Goal: Register for event/course

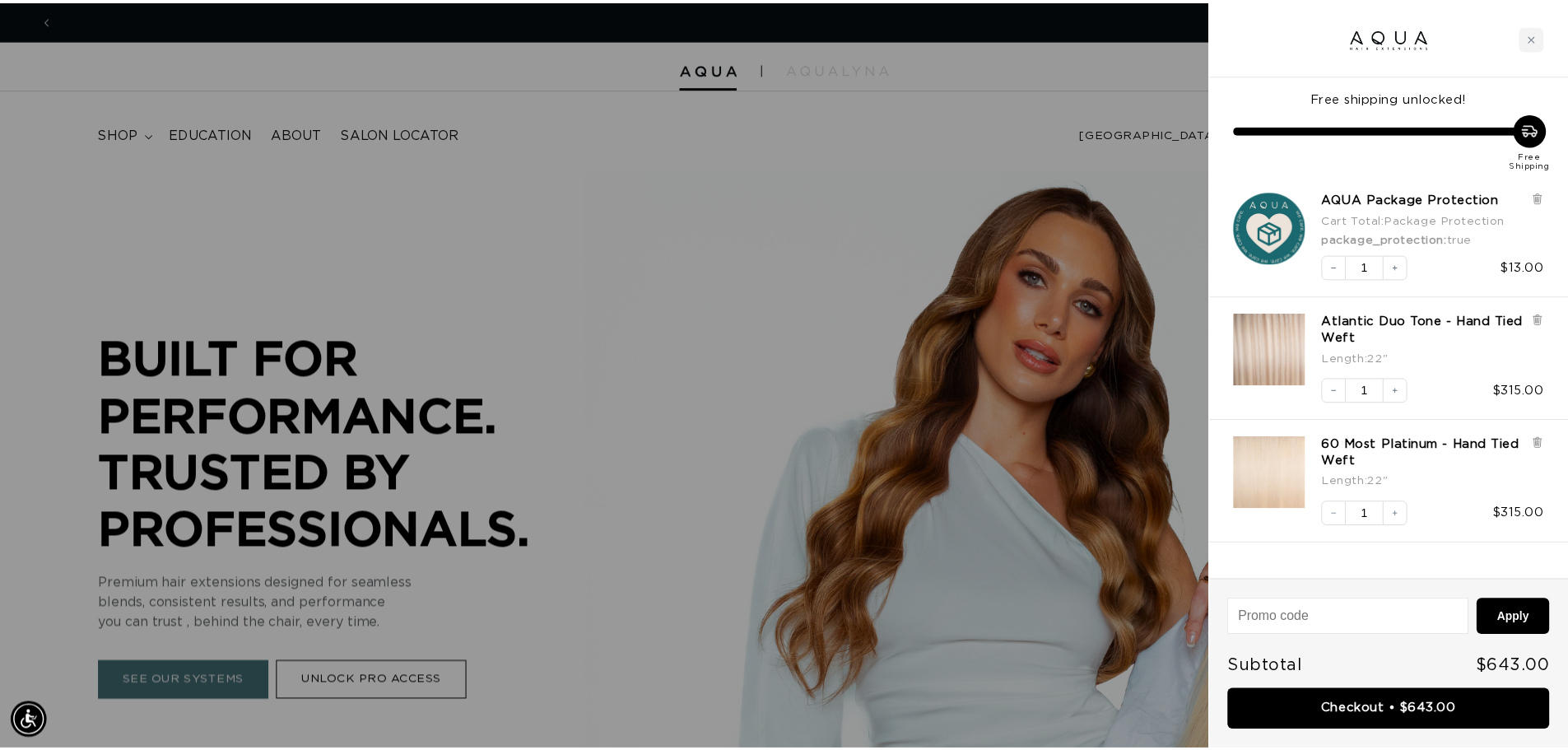
scroll to position [0, 2927]
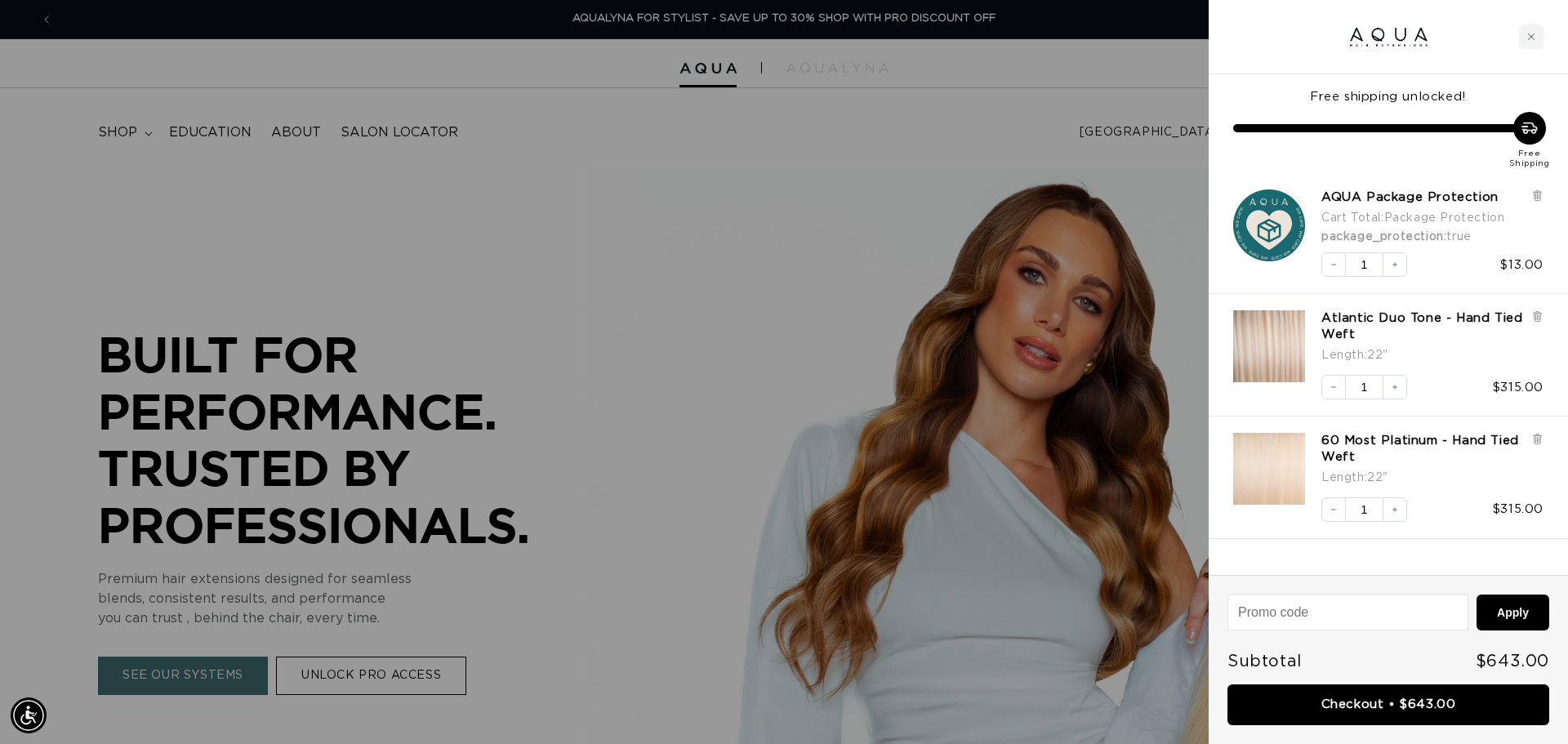
drag, startPoint x: 339, startPoint y: 217, endPoint x: 322, endPoint y: 214, distance: 17.3
click at [340, 217] on div at bounding box center [784, 372] width 1568 height 744
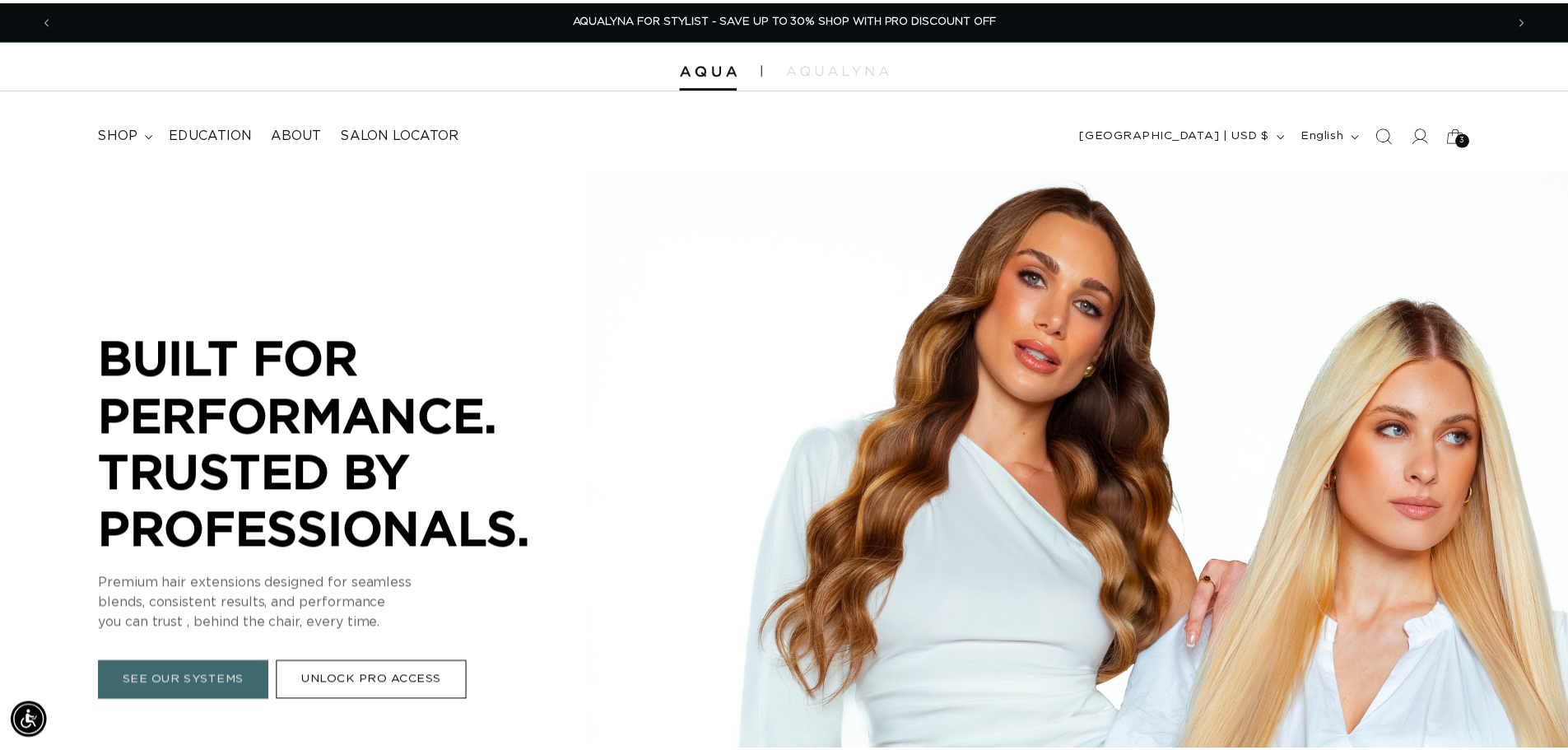
scroll to position [0, 2902]
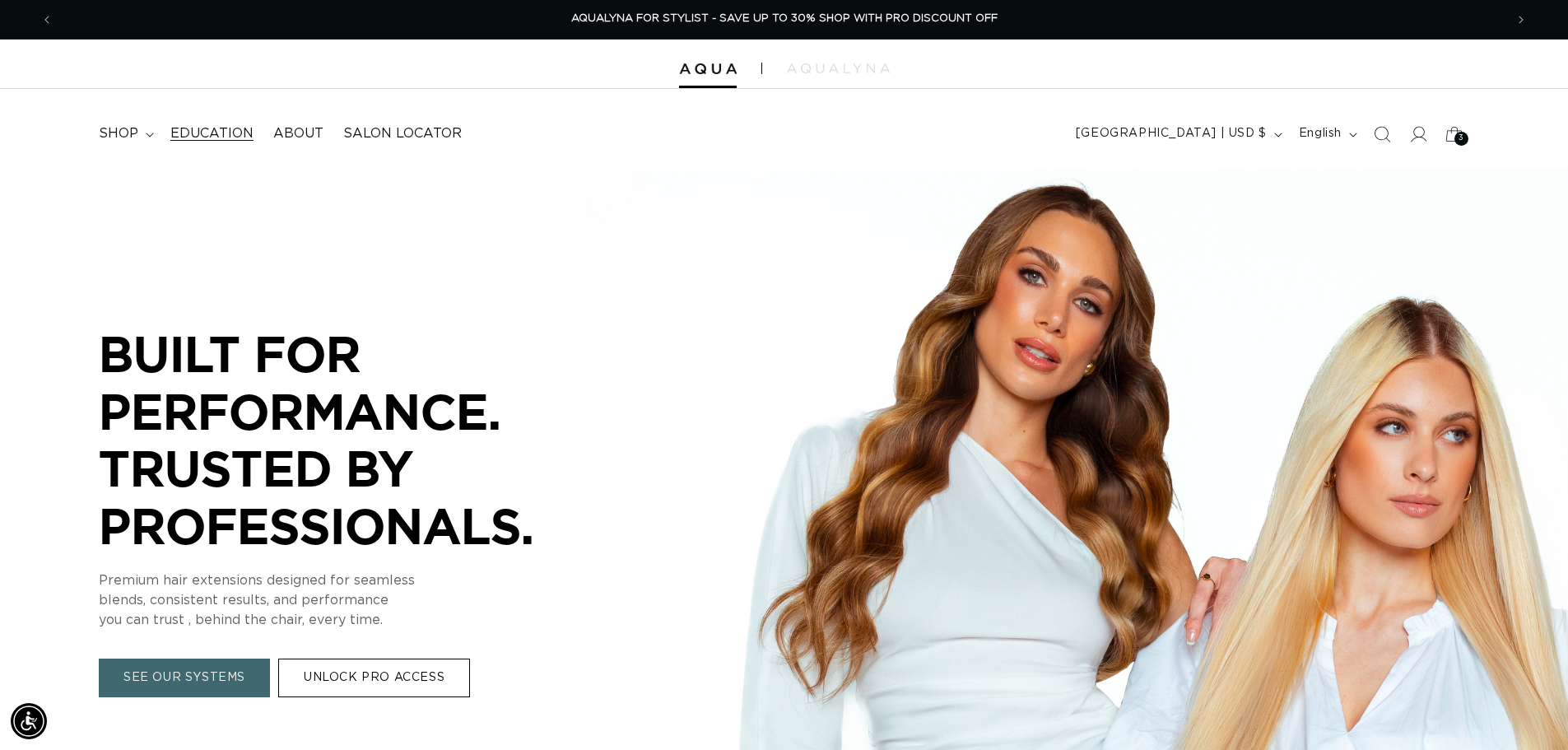
click at [214, 130] on span "Education" at bounding box center [212, 134] width 83 height 17
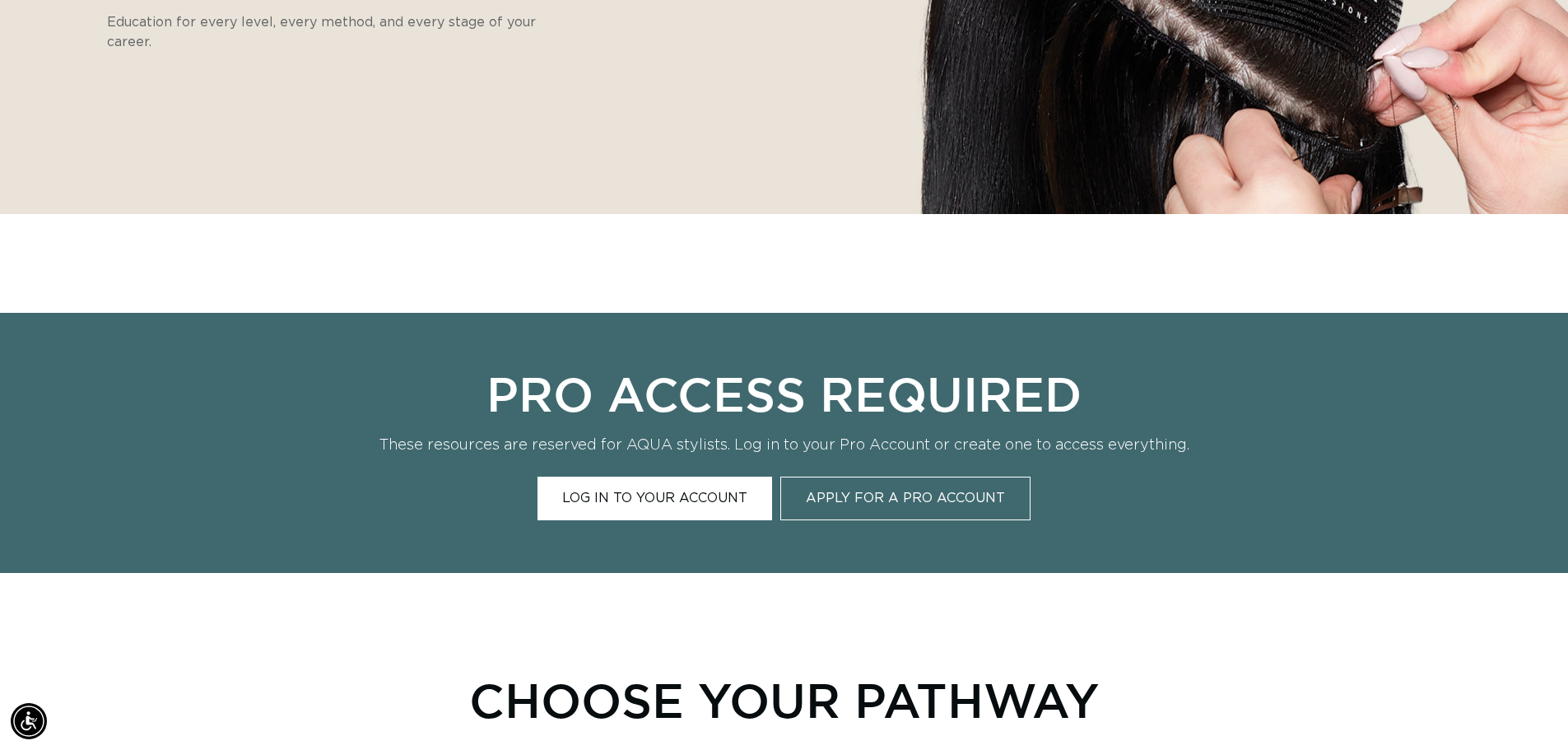
scroll to position [0, 1451]
click at [708, 500] on link "Log In to Your Account" at bounding box center [655, 499] width 235 height 43
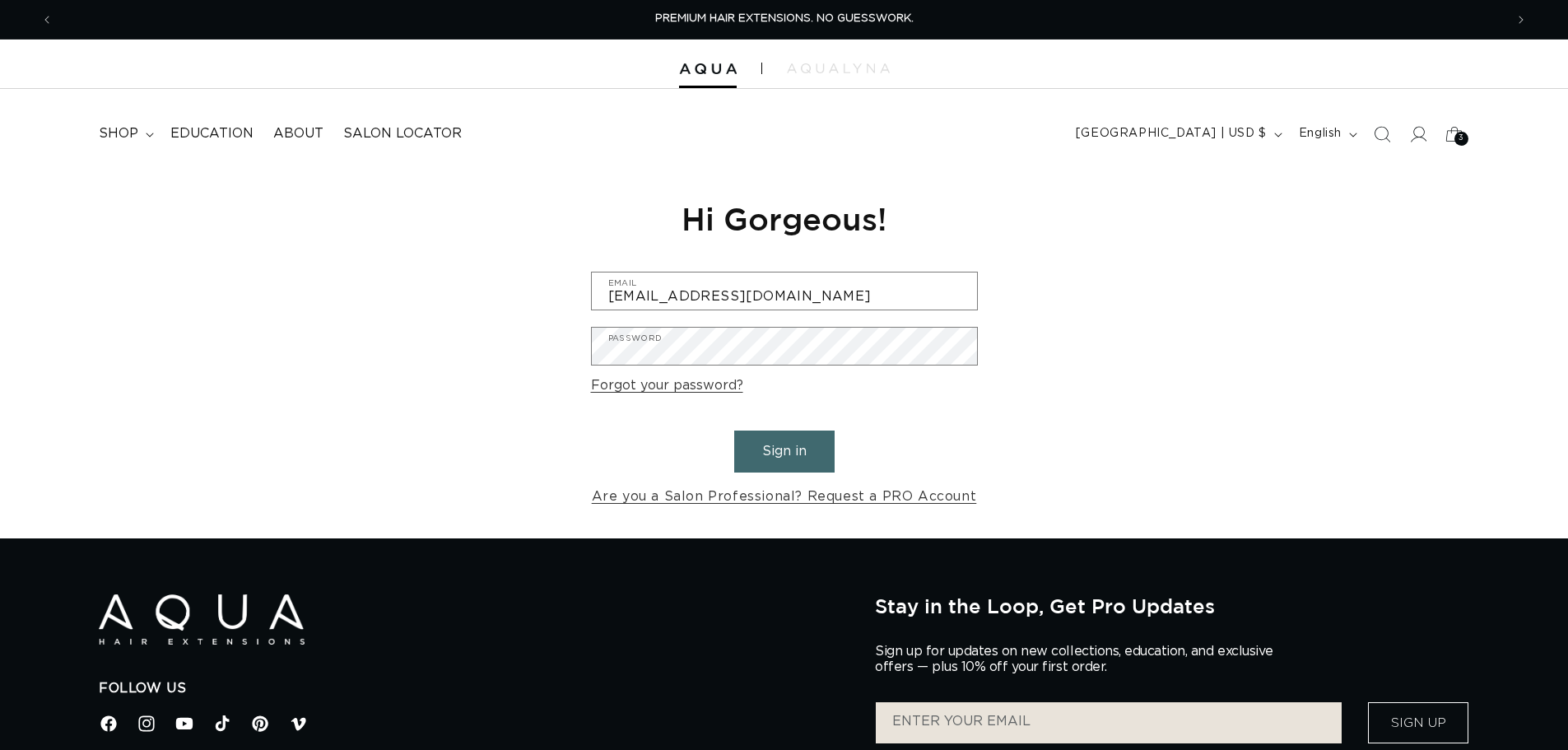
click at [787, 452] on button "Sign in" at bounding box center [784, 452] width 101 height 42
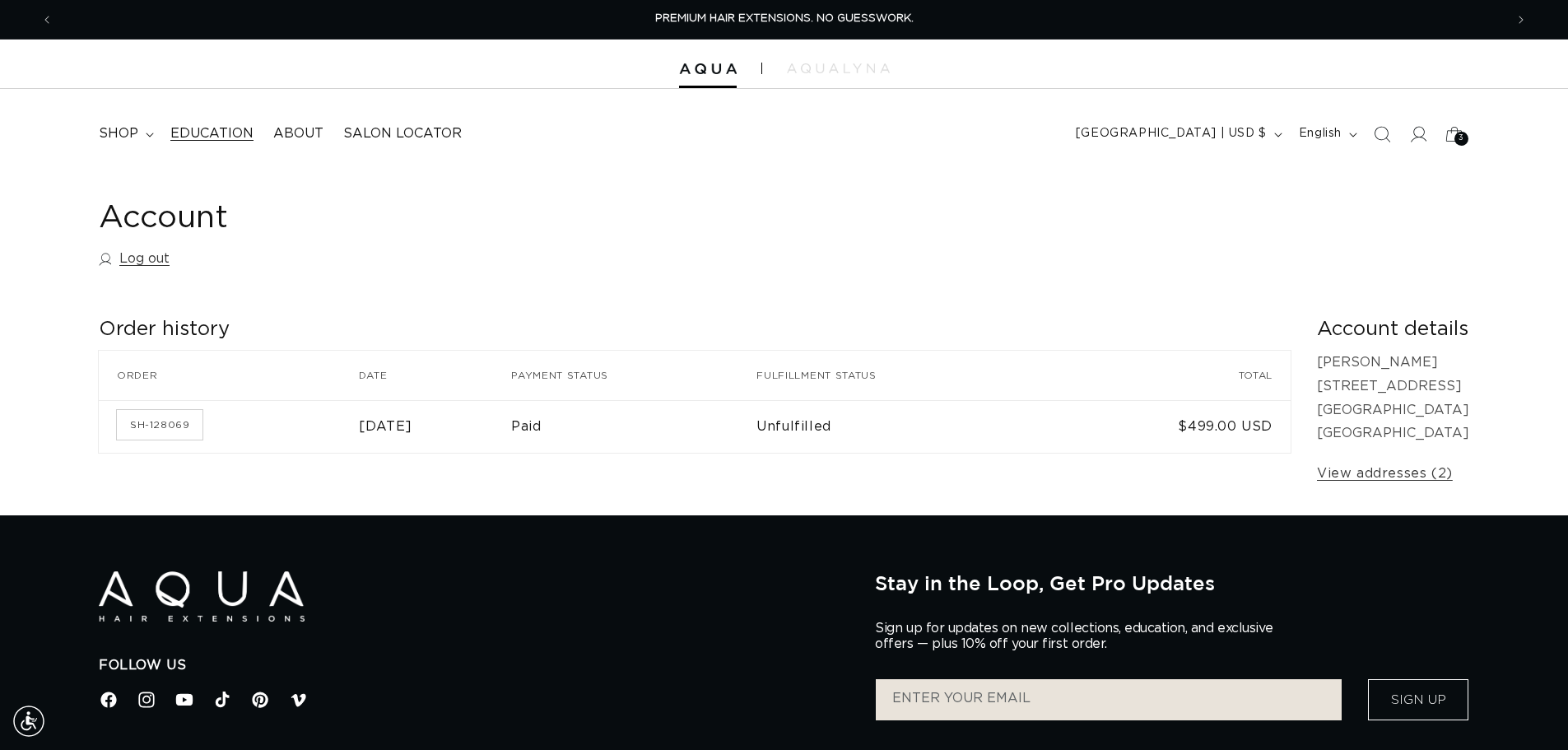
click at [221, 135] on span "Education" at bounding box center [212, 134] width 83 height 17
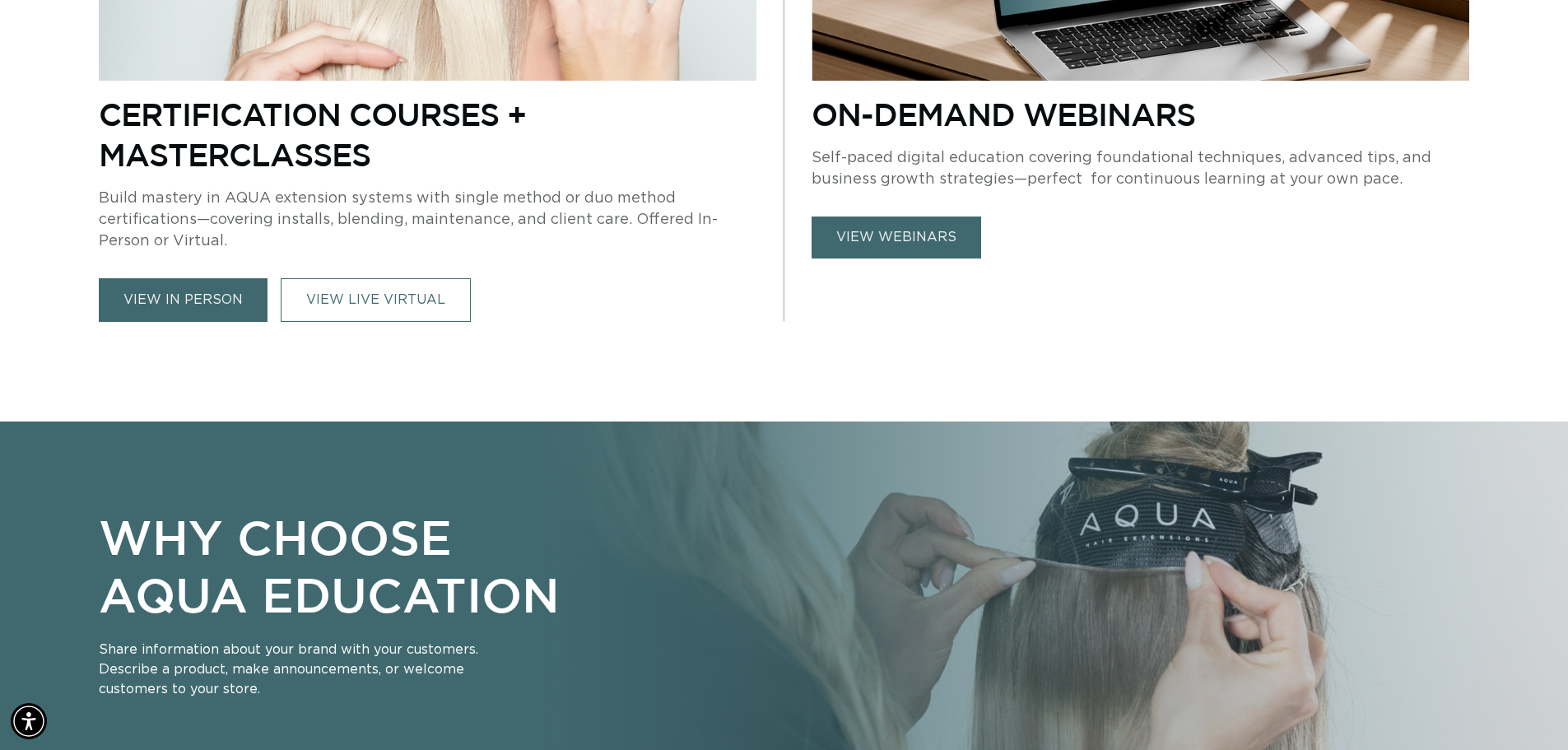
scroll to position [906, 0]
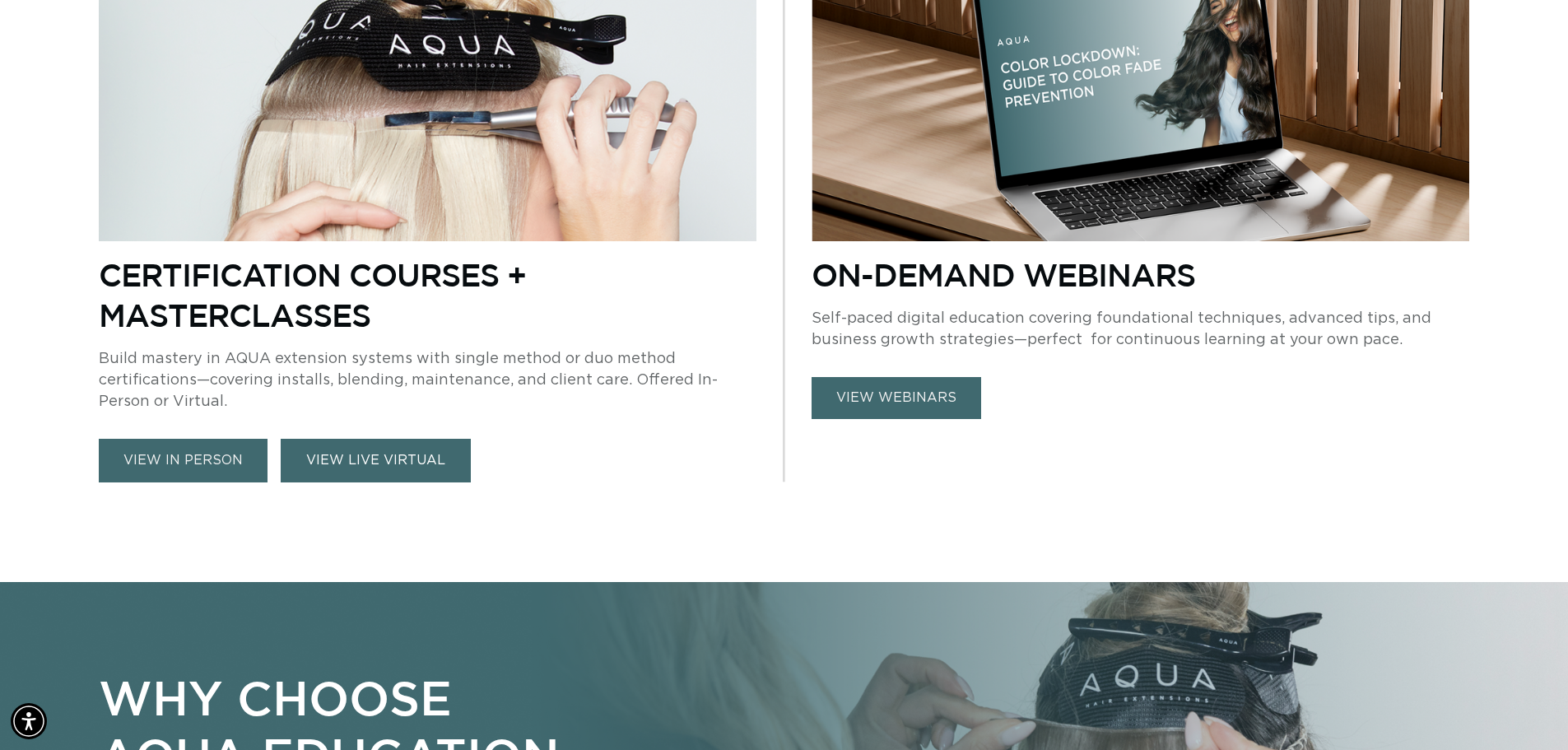
click at [365, 452] on link "VIEW LIVE VIRTUAL" at bounding box center [375, 461] width 190 height 43
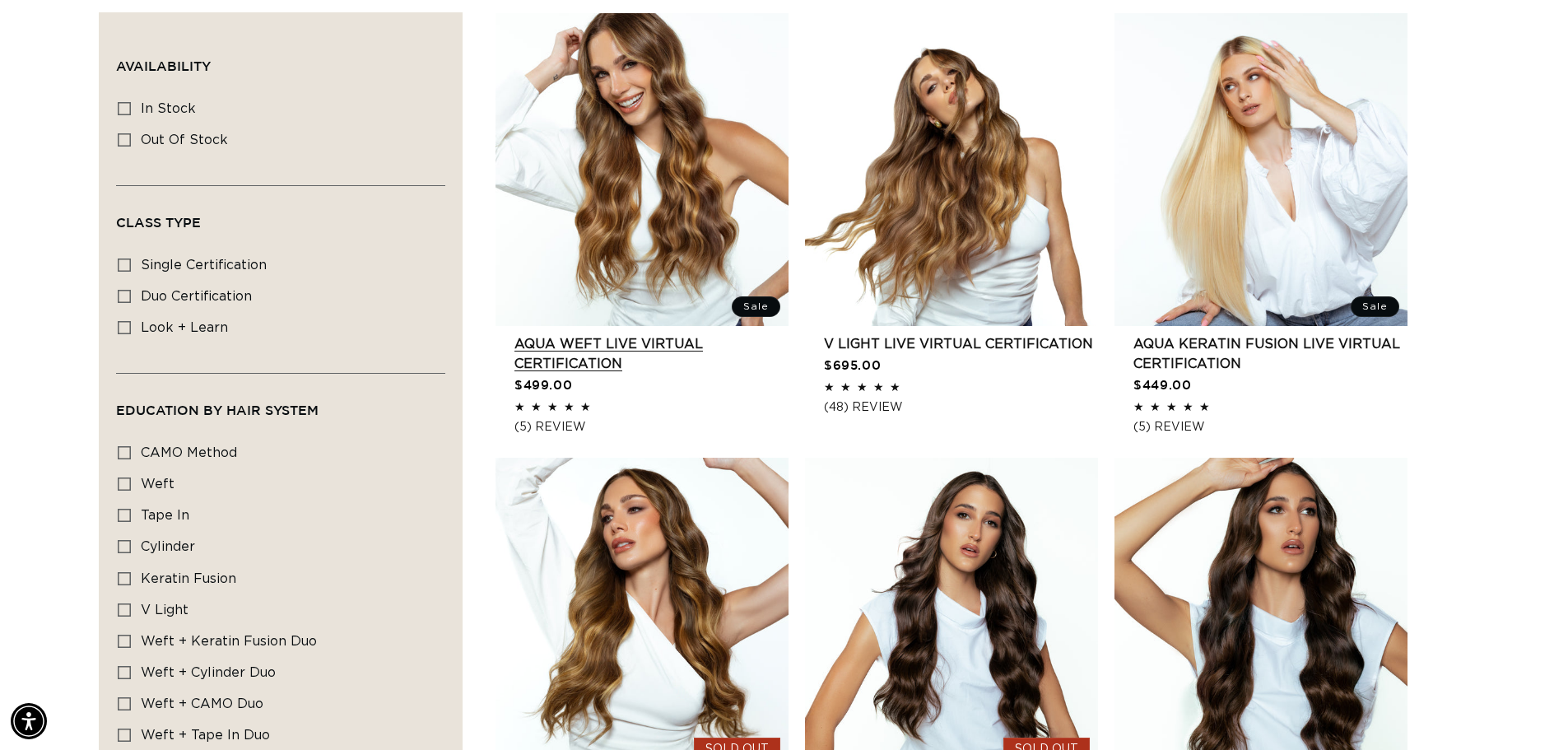
click at [675, 335] on link "AQUA Weft LIVE VIRTUAL Certification" at bounding box center [652, 354] width 275 height 39
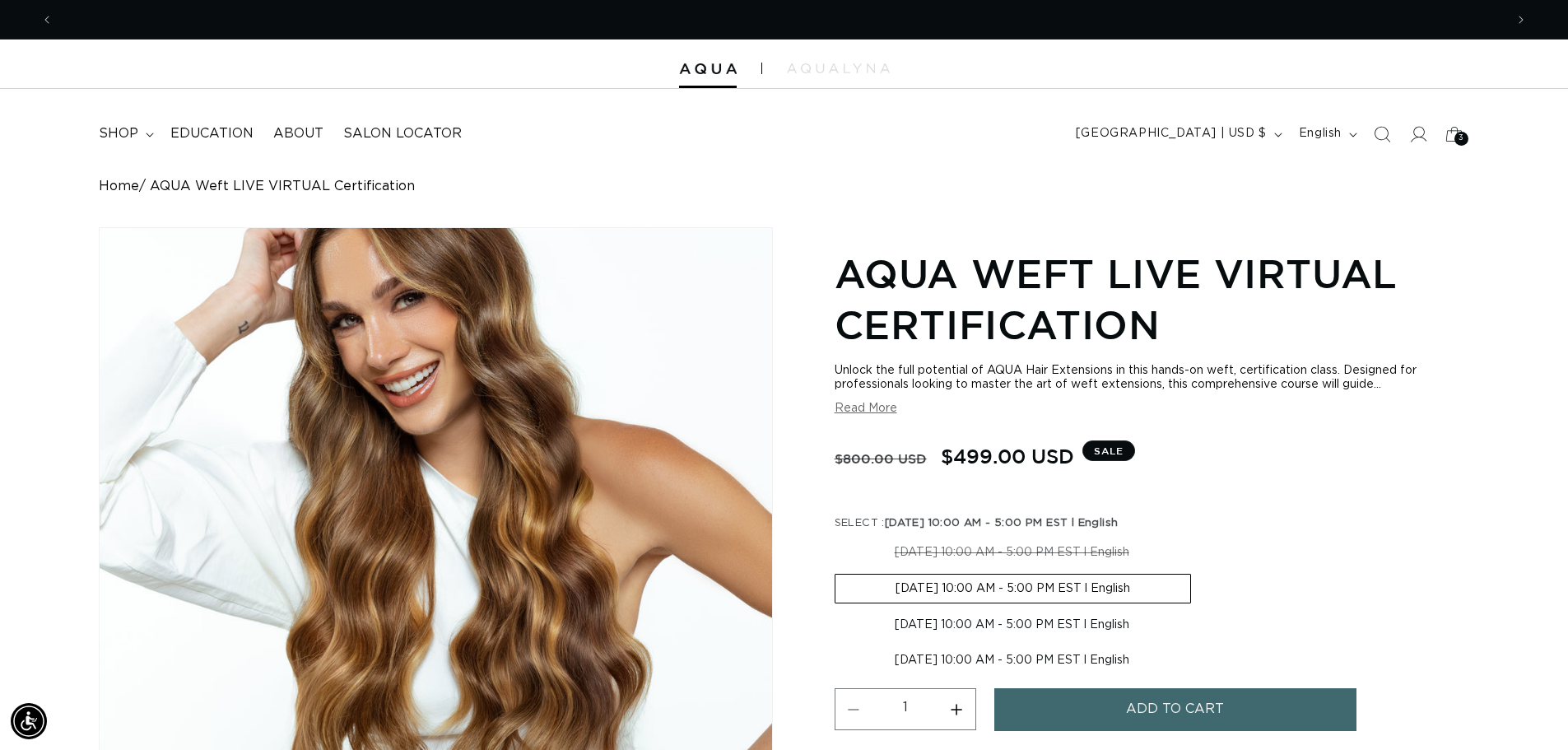
scroll to position [0, 2902]
